Goal: Transaction & Acquisition: Purchase product/service

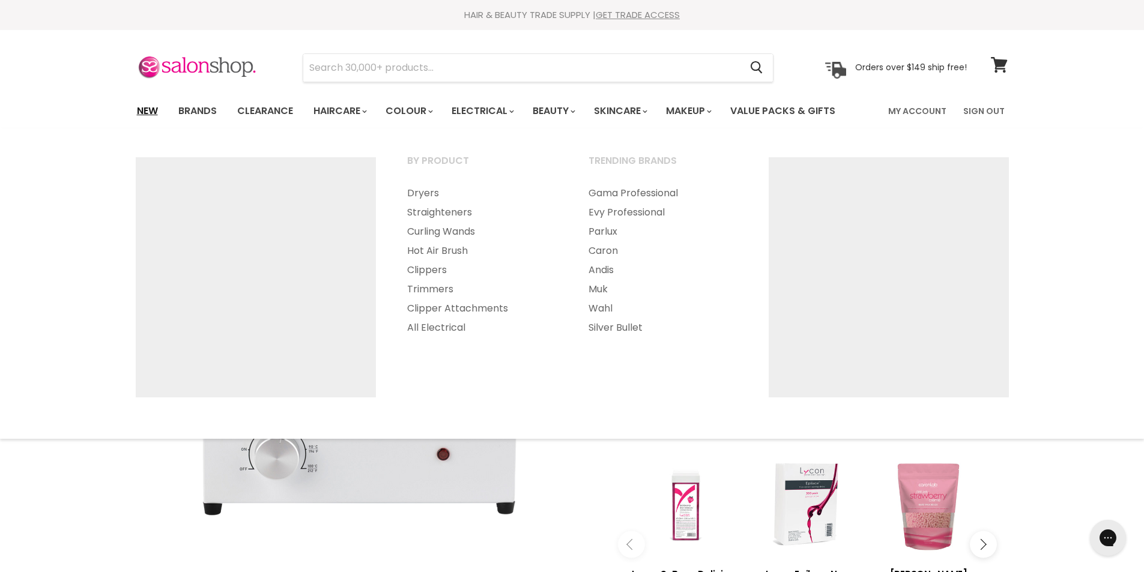
click at [141, 109] on link "New" at bounding box center [147, 110] width 39 height 25
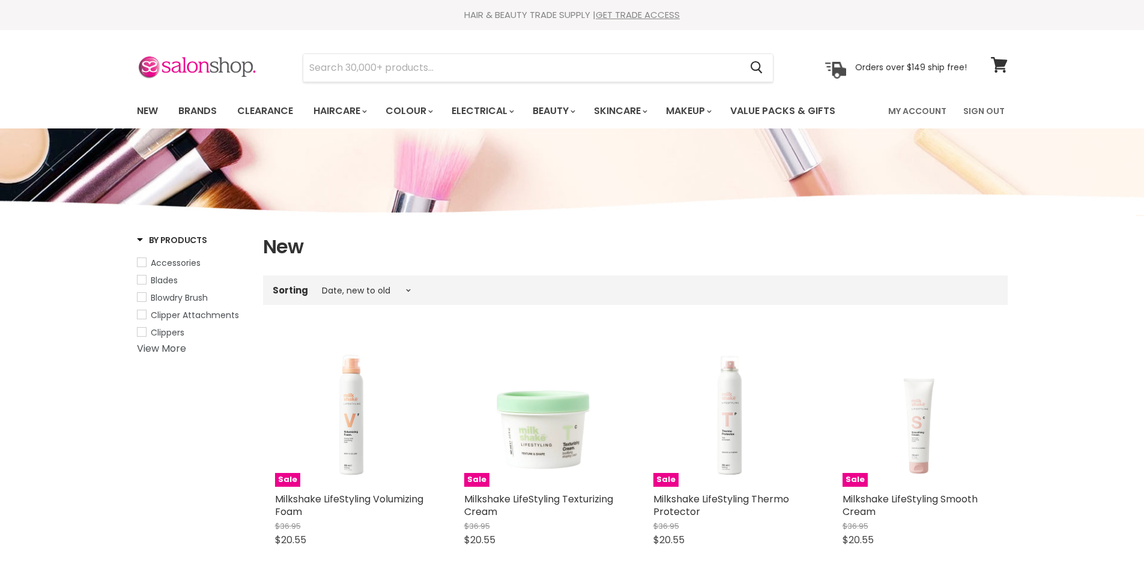
select select "created-descending"
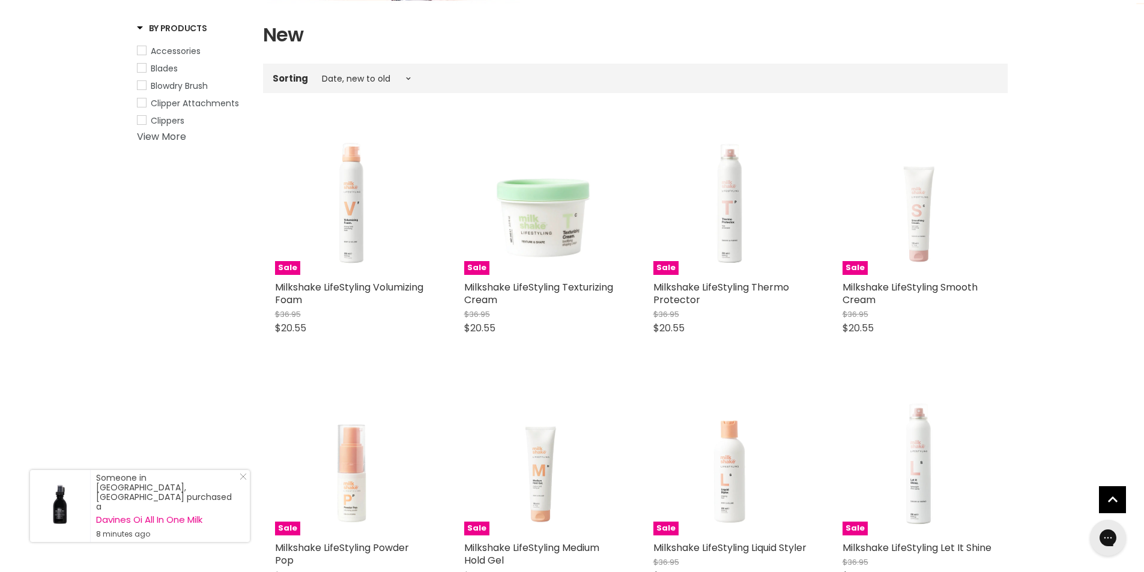
scroll to position [60, 0]
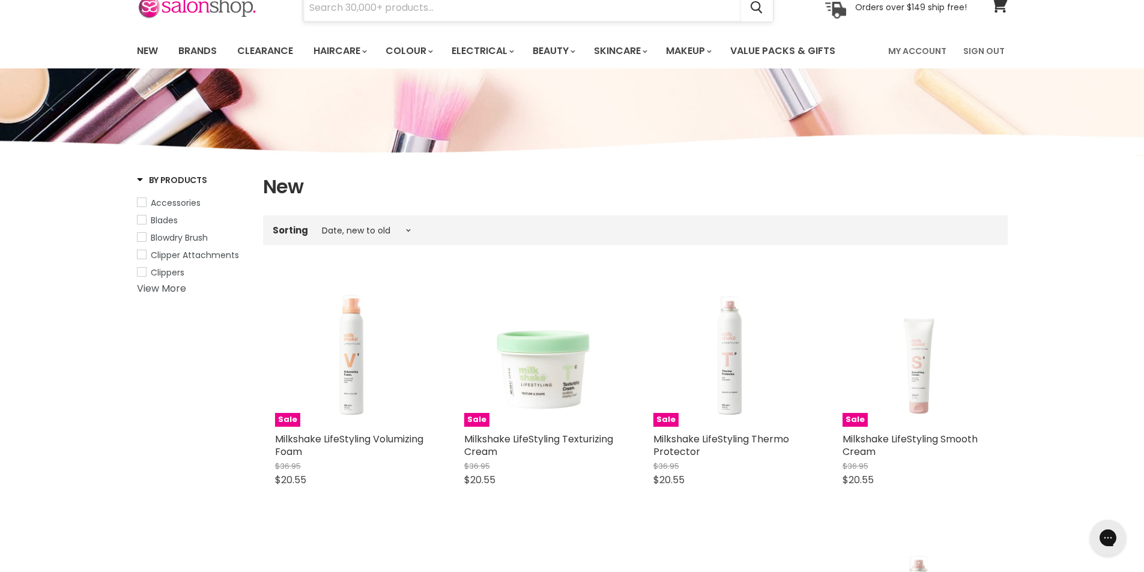
click at [390, 14] on input "Search" at bounding box center [522, 8] width 438 height 28
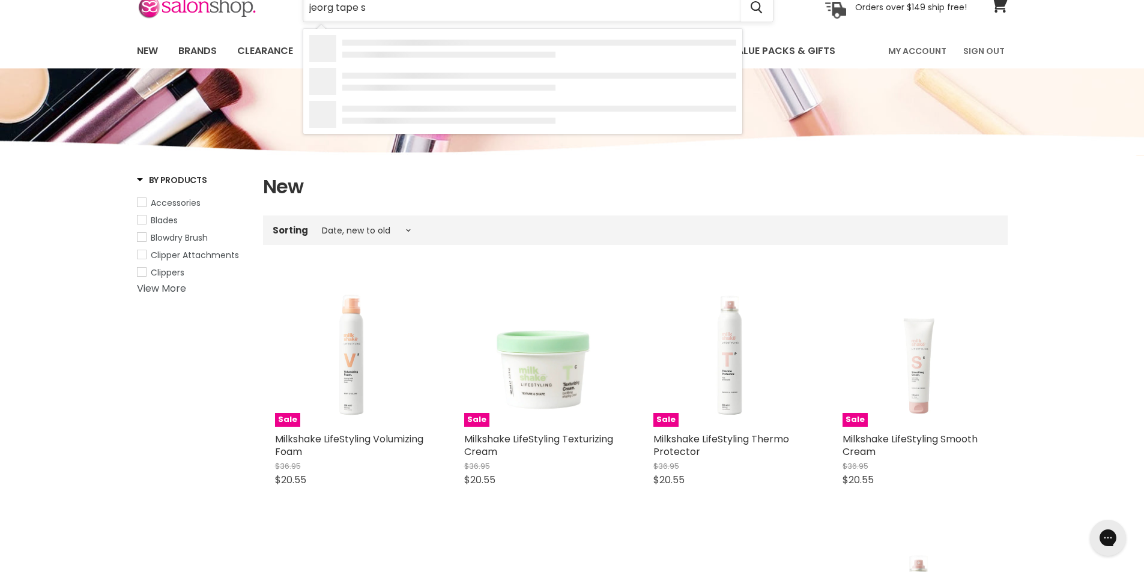
type input "jeorg tape sh"
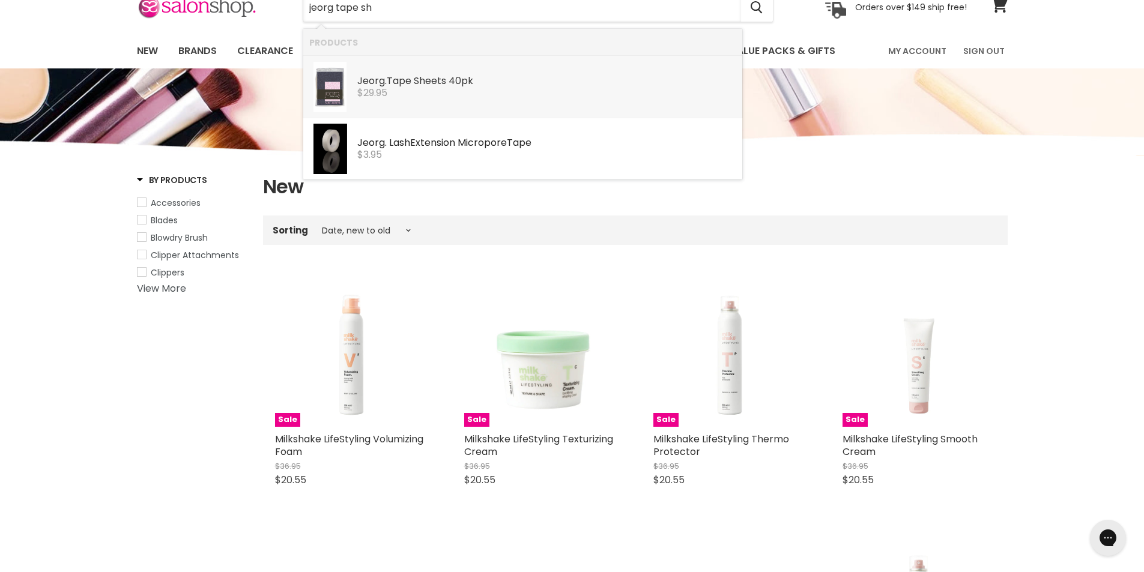
click at [425, 89] on div "$29.95" at bounding box center [546, 93] width 379 height 11
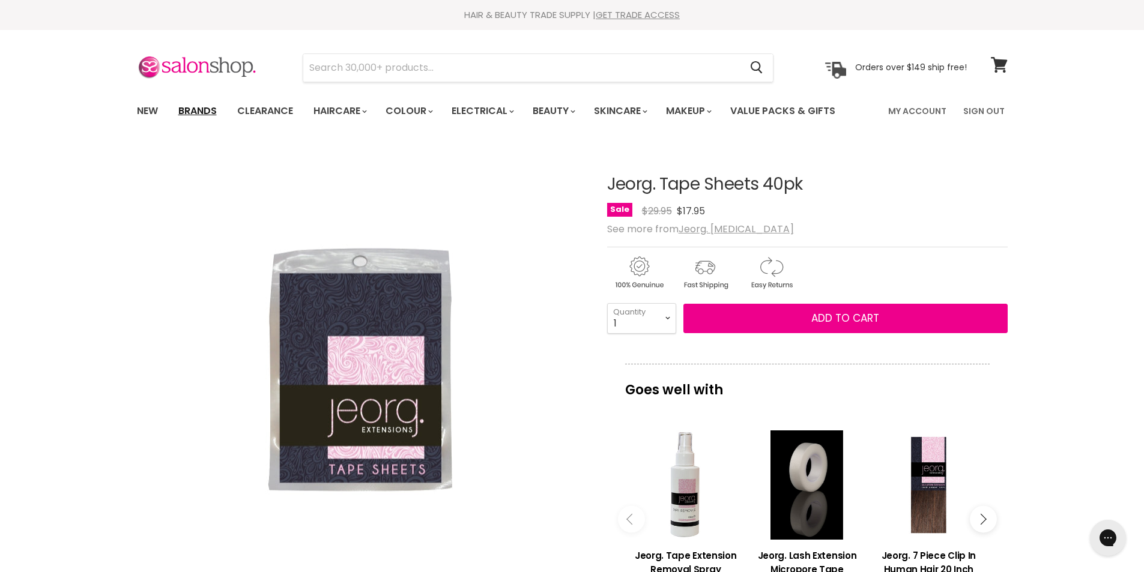
click at [209, 107] on link "Brands" at bounding box center [197, 110] width 56 height 25
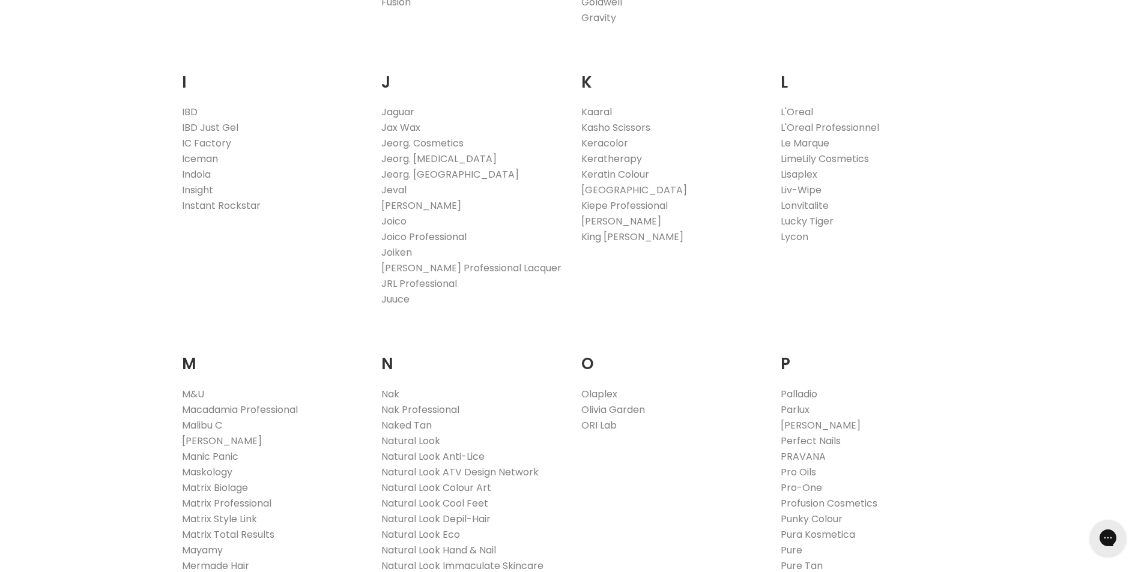
scroll to position [1141, 0]
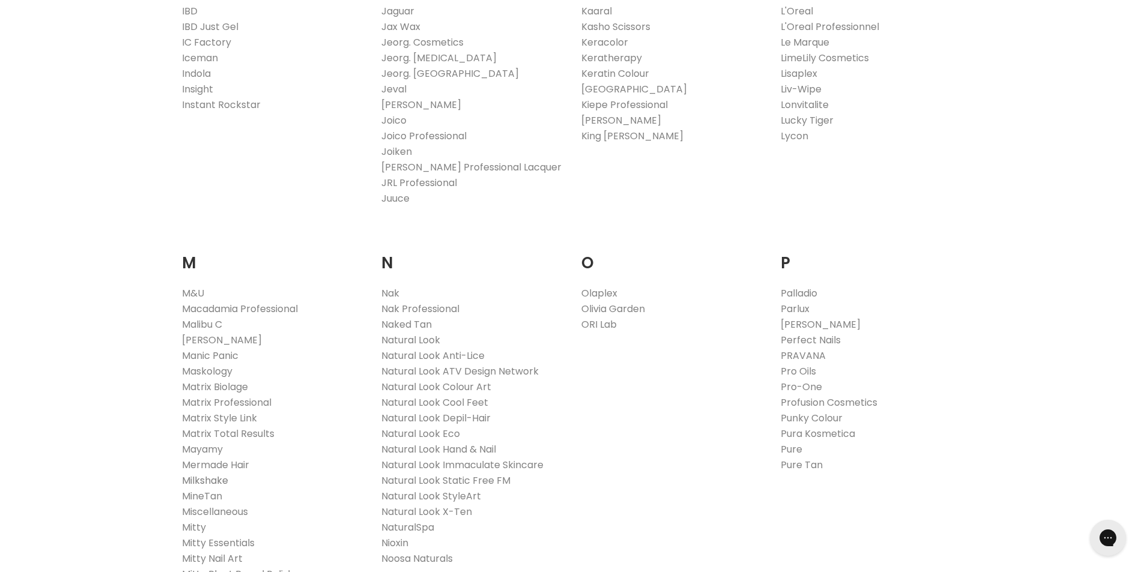
click at [198, 479] on link "Milkshake" at bounding box center [205, 481] width 46 height 14
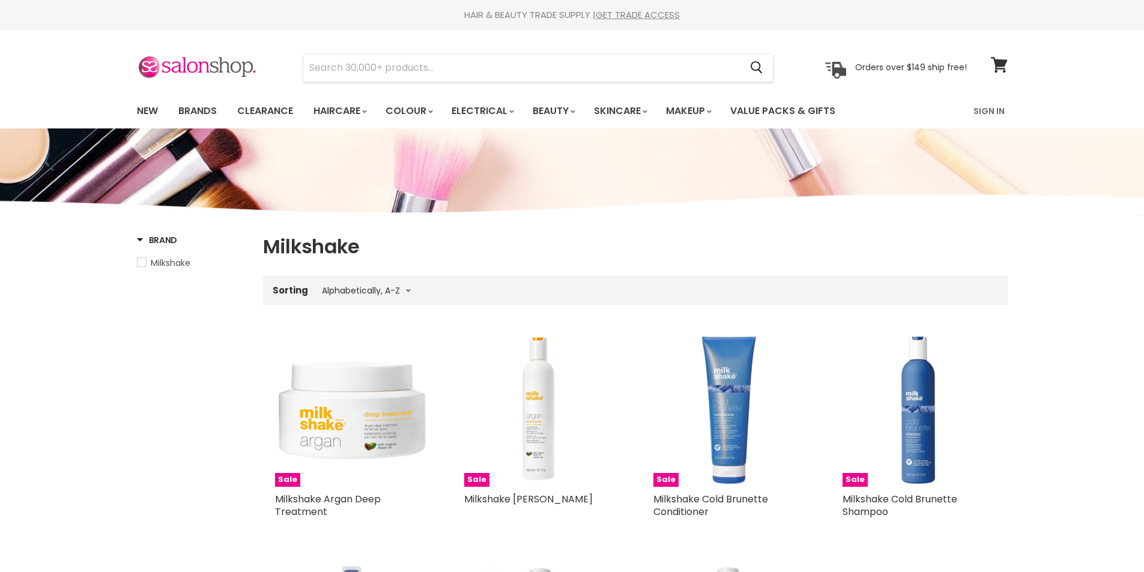
select select "title-ascending"
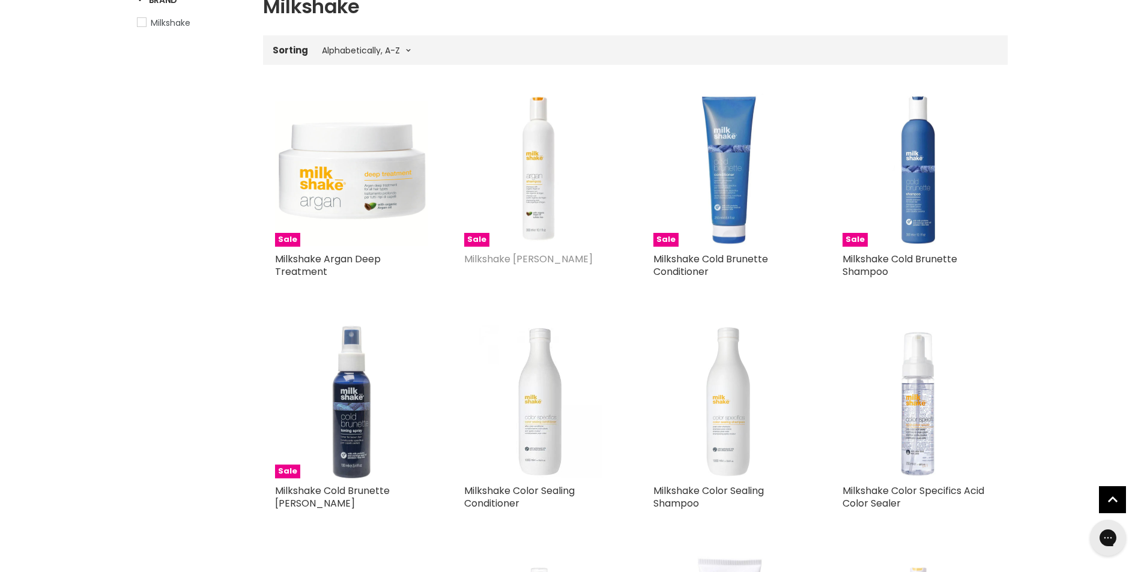
click at [504, 256] on link "Milkshake [PERSON_NAME]" at bounding box center [528, 259] width 128 height 14
